Goal: Use online tool/utility: Use online tool/utility

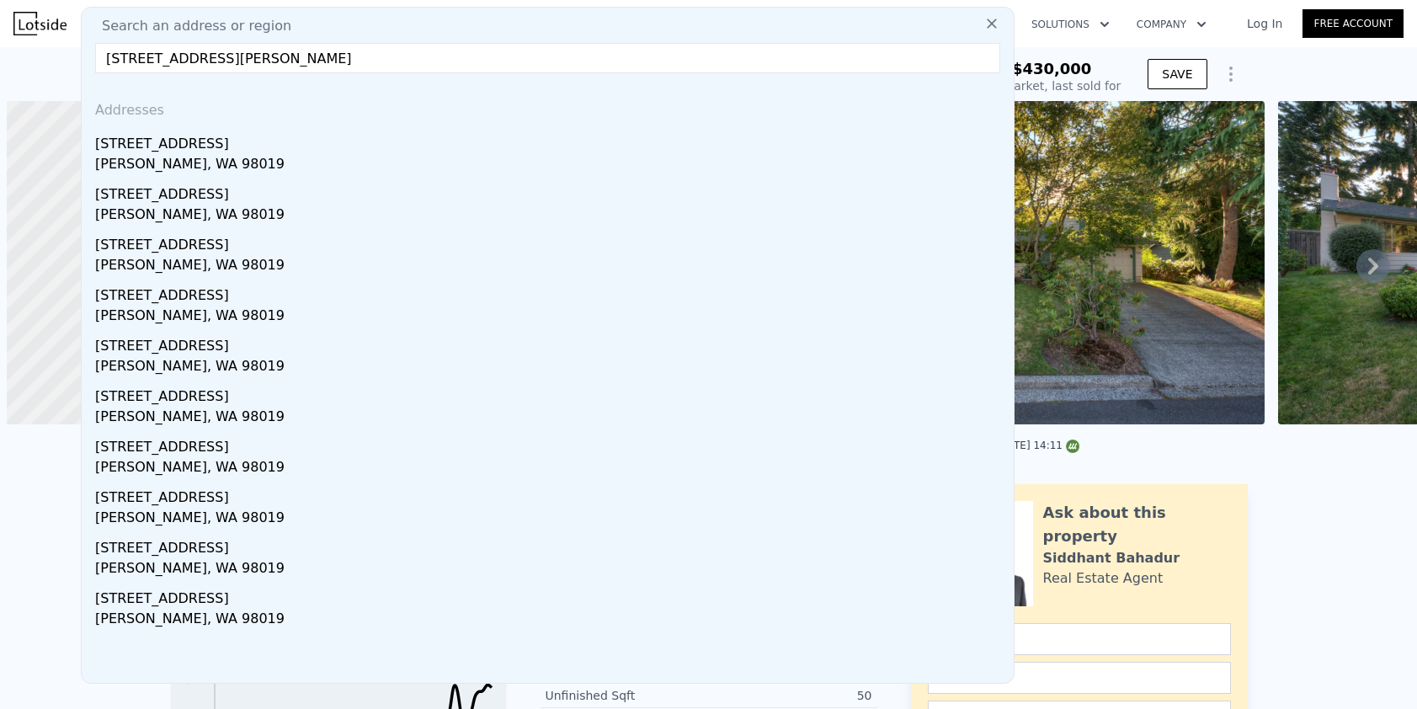
click at [182, 59] on input "[STREET_ADDRESS][PERSON_NAME]" at bounding box center [547, 58] width 905 height 30
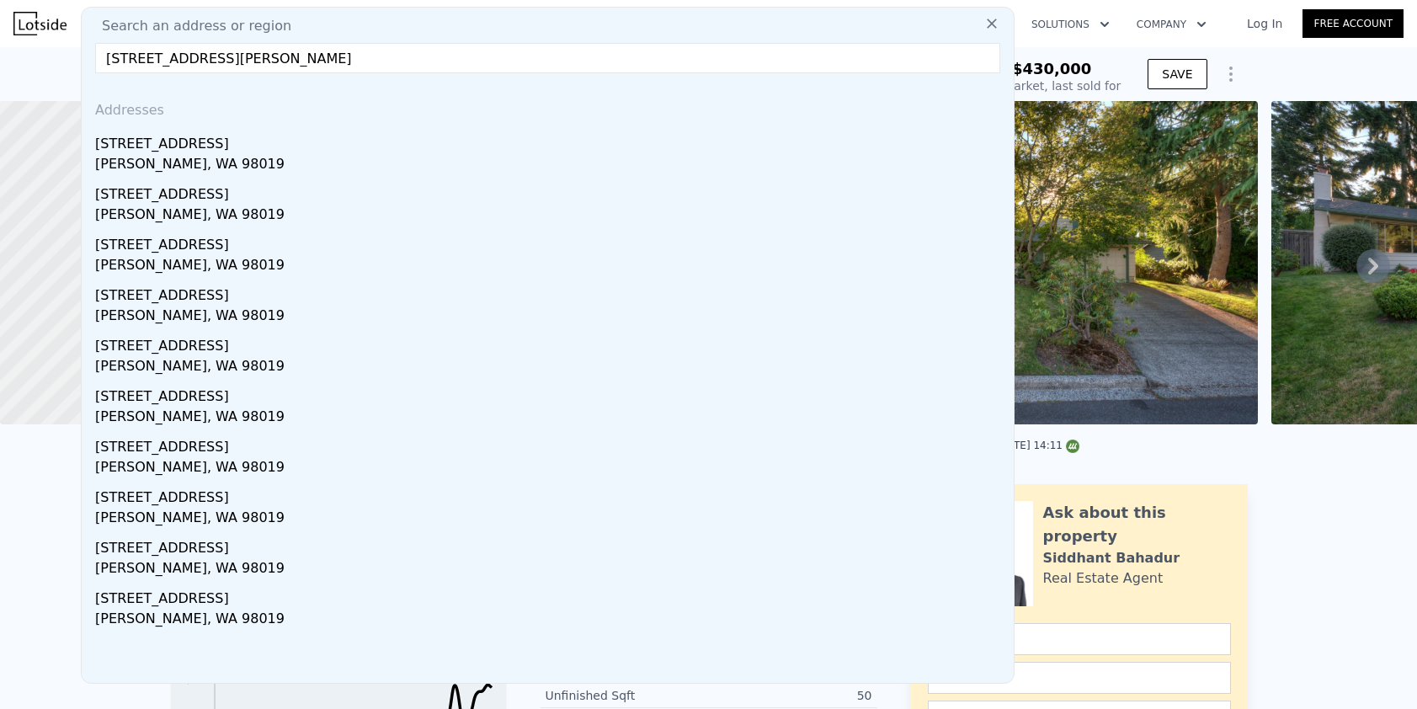
click at [182, 59] on input "[STREET_ADDRESS][PERSON_NAME]" at bounding box center [547, 58] width 905 height 30
type input "4"
checkbox input "false"
type input "$ 1,344,000"
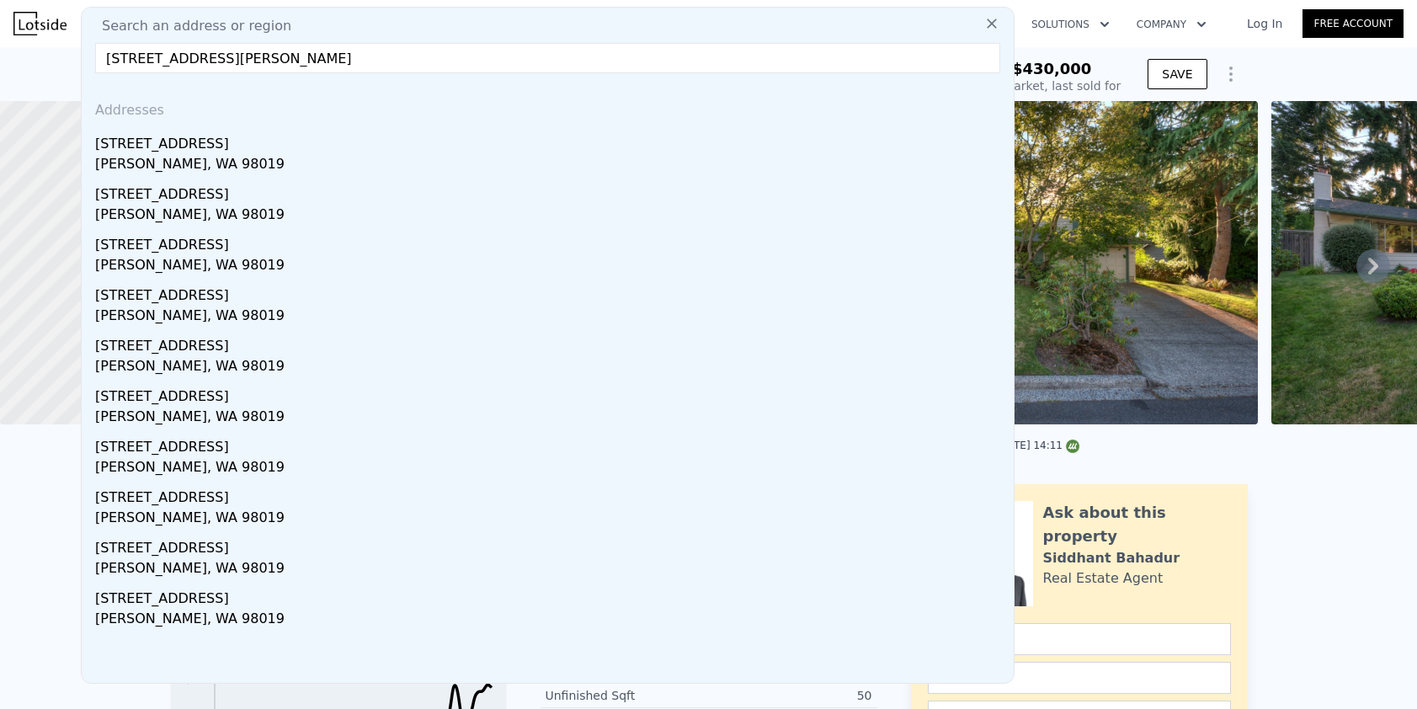
type input "$ 778,577"
paste input "[STREET_ADDRESS]"
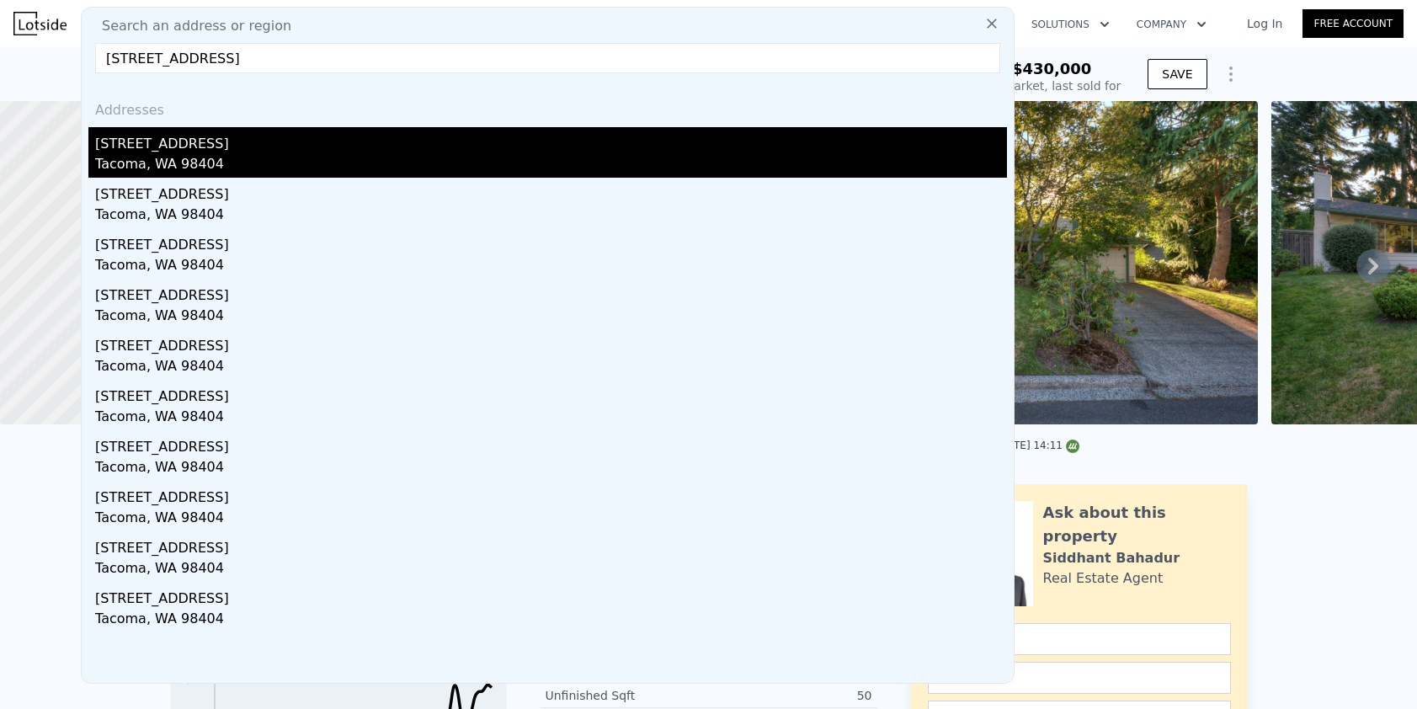
type input "[STREET_ADDRESS]"
click at [242, 146] on div "[STREET_ADDRESS]" at bounding box center [551, 140] width 912 height 27
